Goal: Information Seeking & Learning: Understand process/instructions

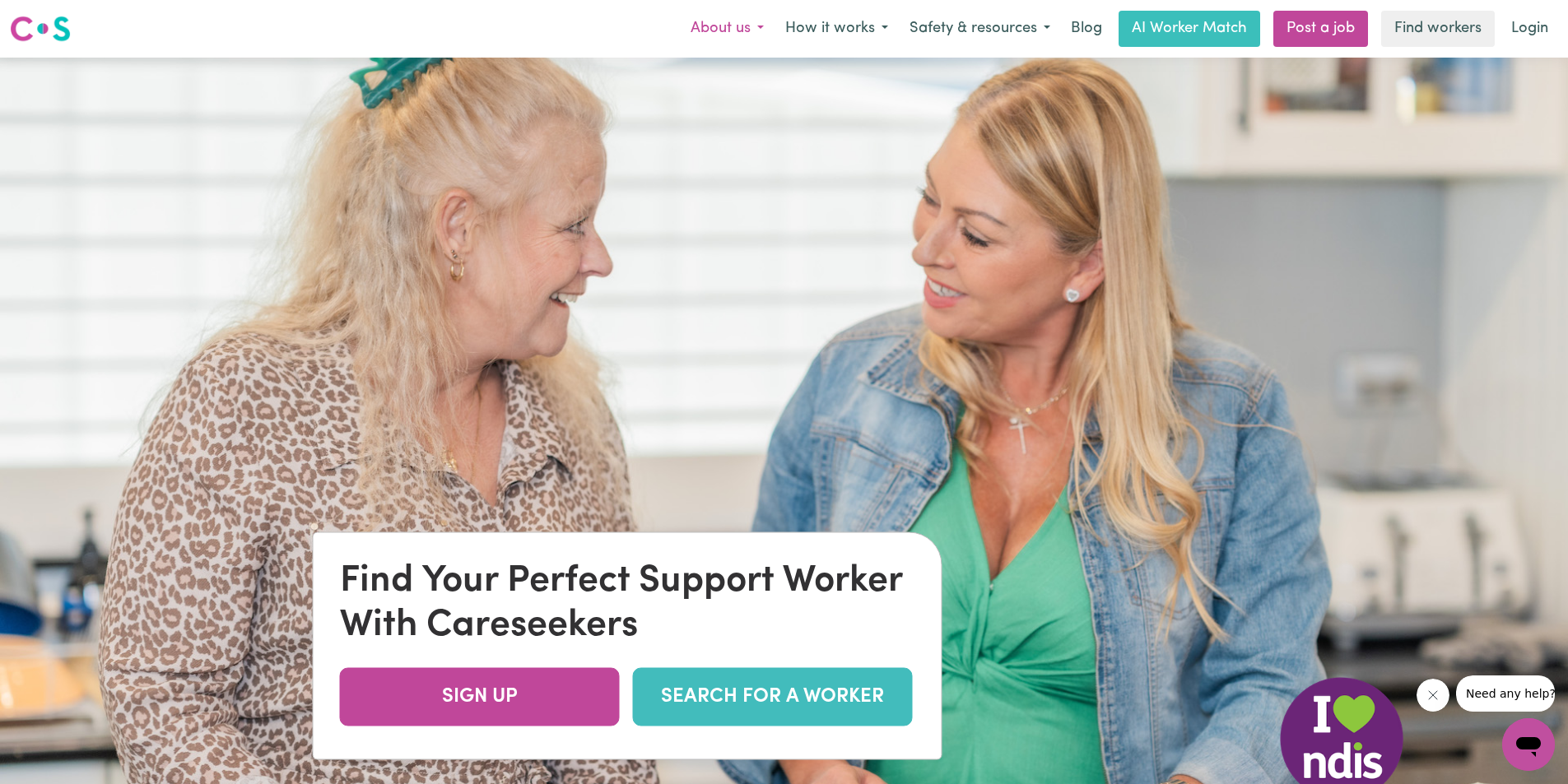
click at [748, 20] on button "About us" at bounding box center [727, 28] width 95 height 34
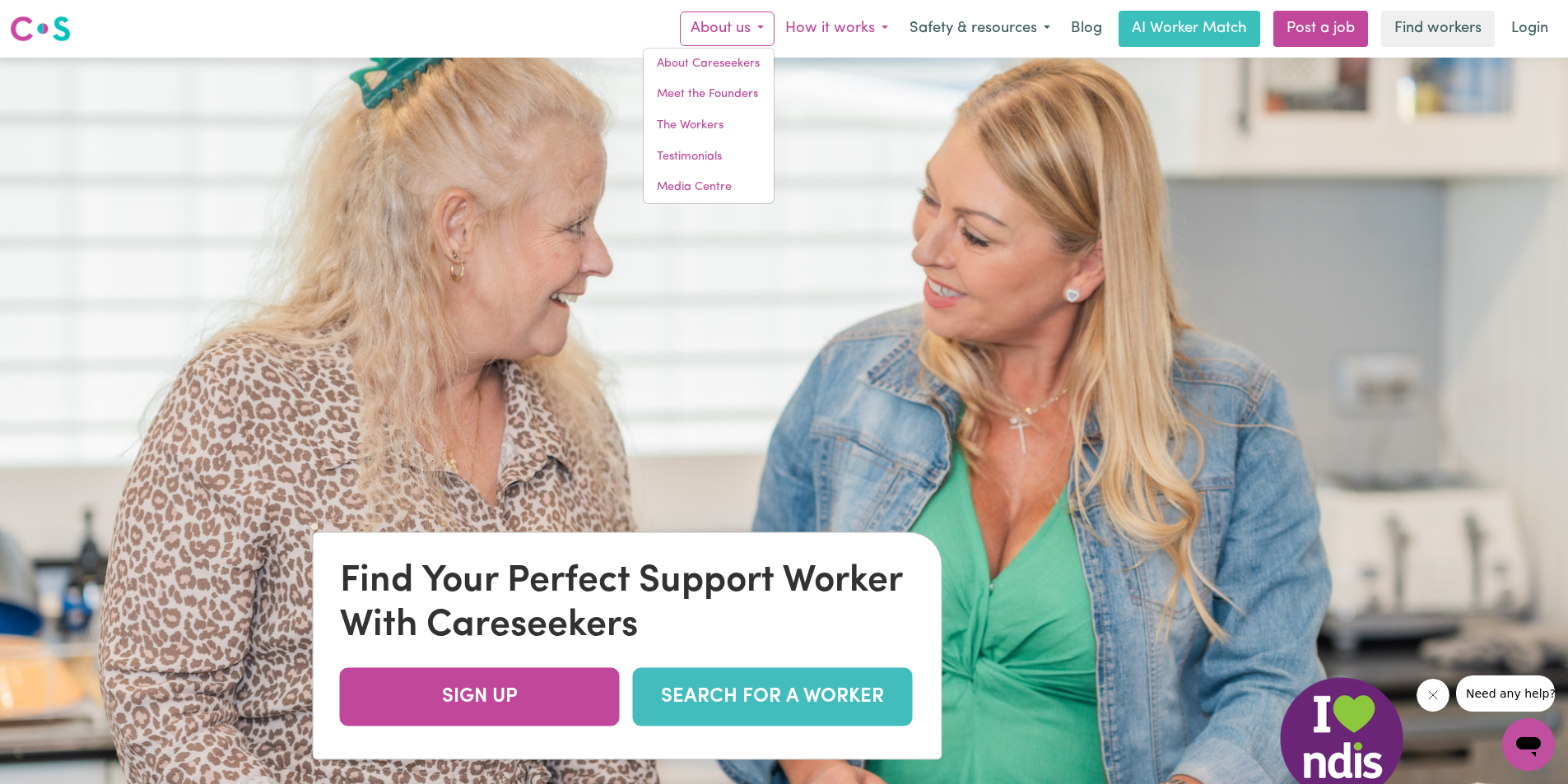
click at [812, 27] on button "How it works" at bounding box center [836, 28] width 124 height 34
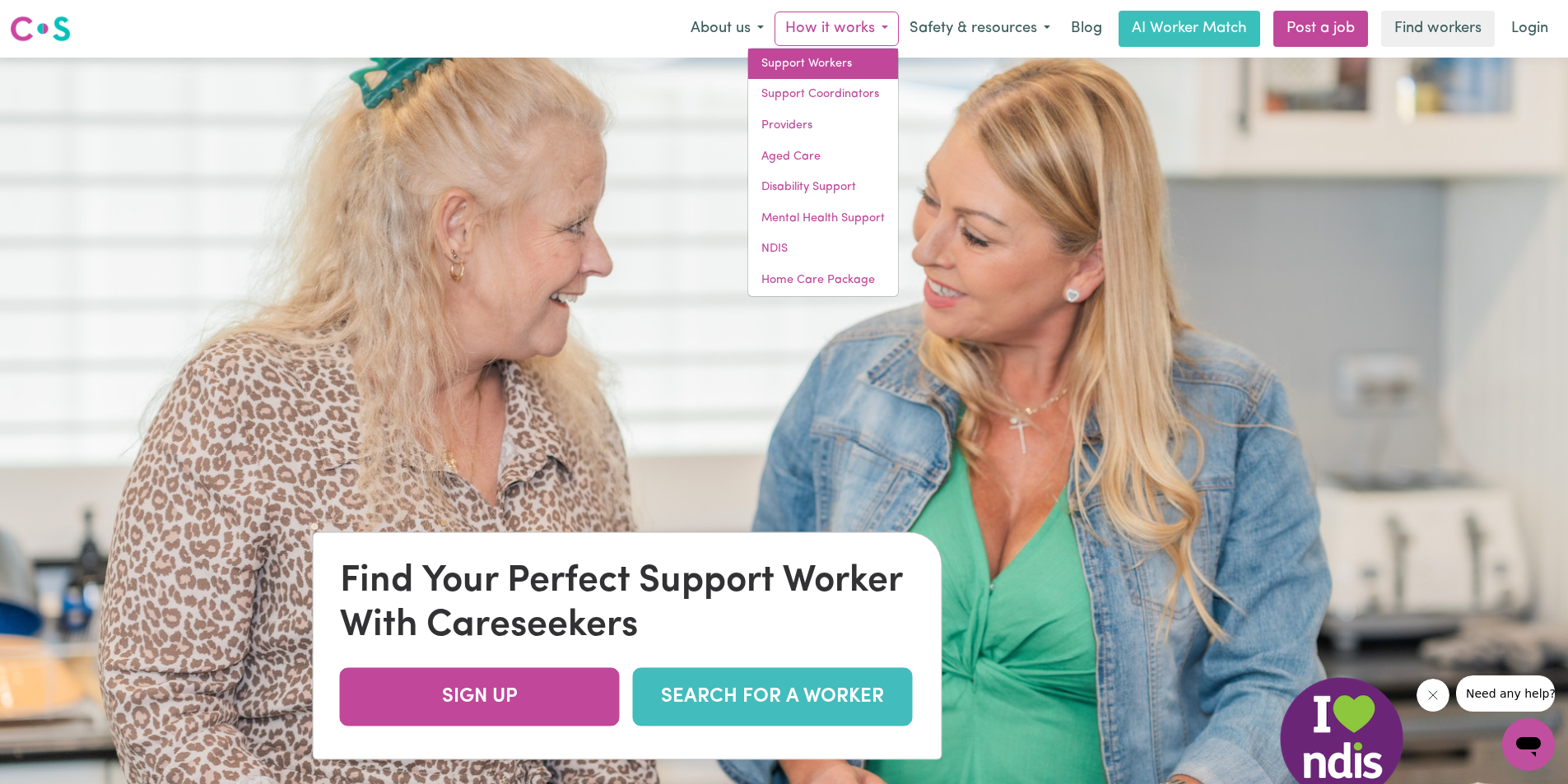
click at [826, 61] on link "Support Workers" at bounding box center [822, 65] width 150 height 31
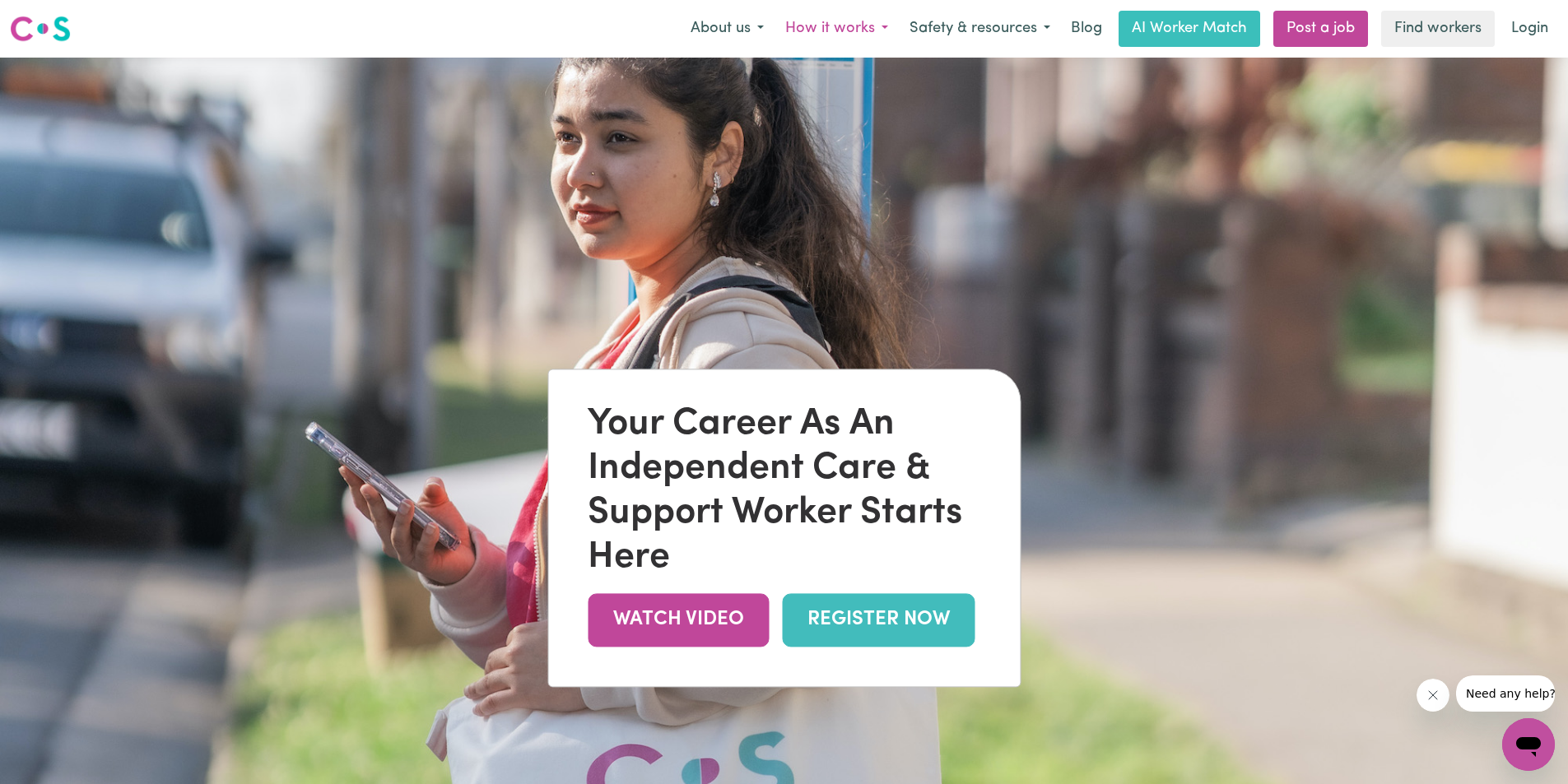
click at [844, 32] on button "How it works" at bounding box center [836, 28] width 124 height 34
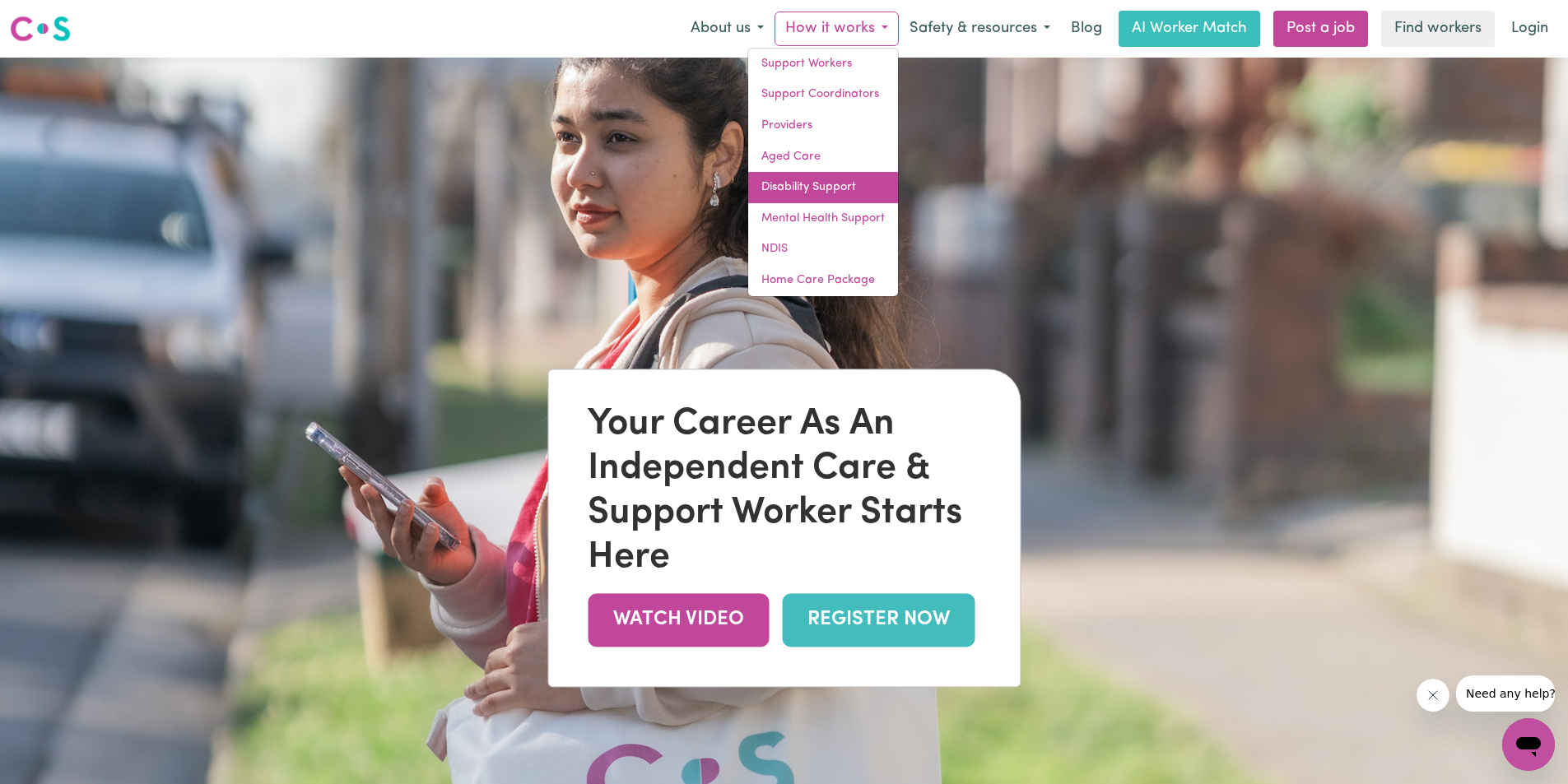
click at [836, 187] on link "Disability Support" at bounding box center [822, 187] width 150 height 31
